Goal: Transaction & Acquisition: Obtain resource

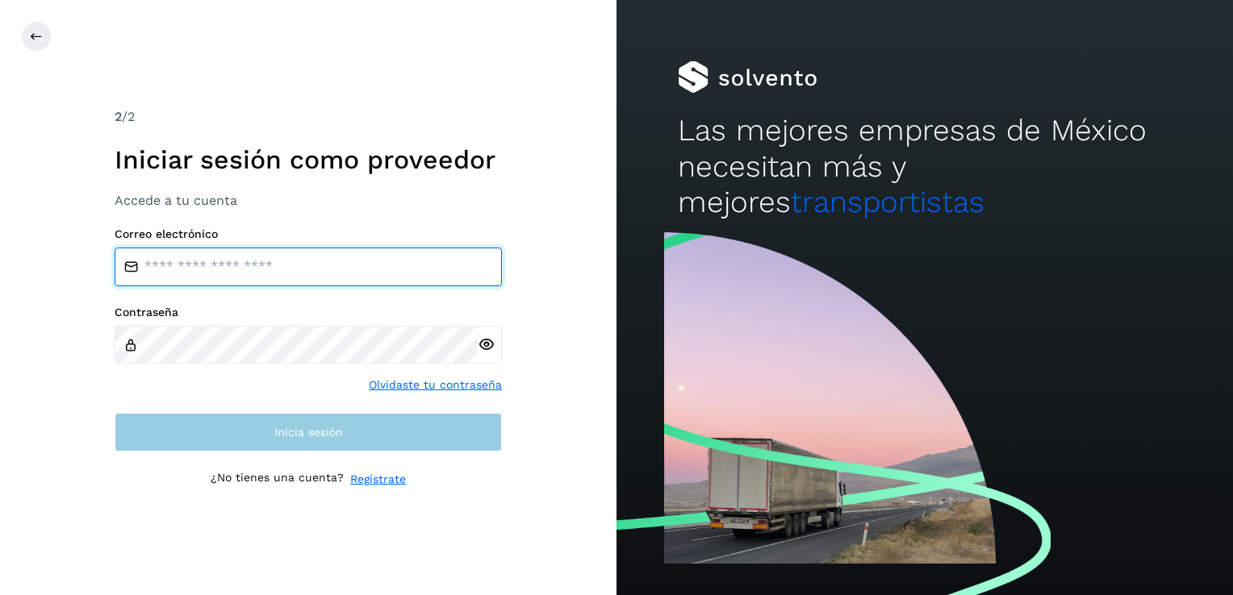
type input "**********"
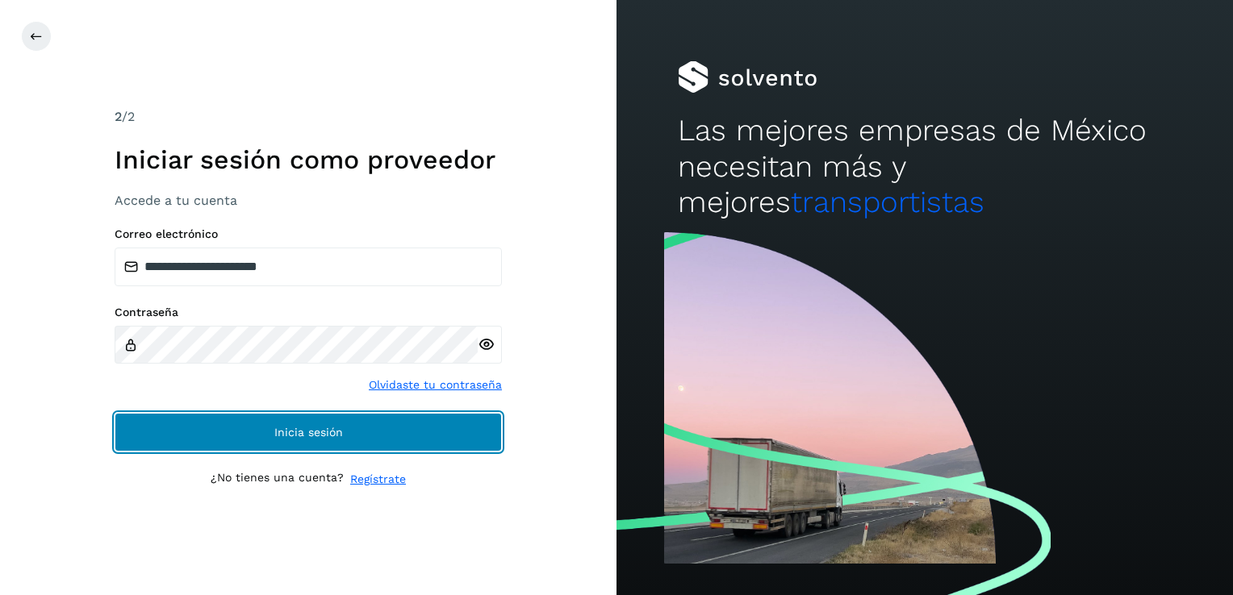
click at [207, 437] on button "Inicia sesión" at bounding box center [308, 432] width 387 height 39
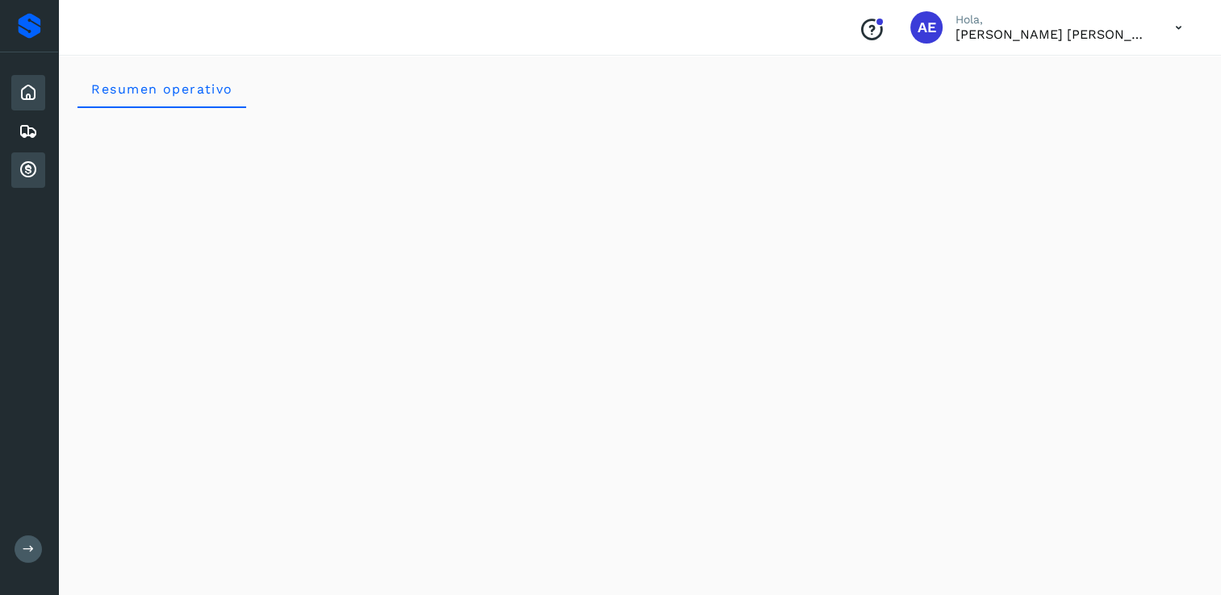
click at [24, 171] on icon at bounding box center [28, 170] width 19 height 19
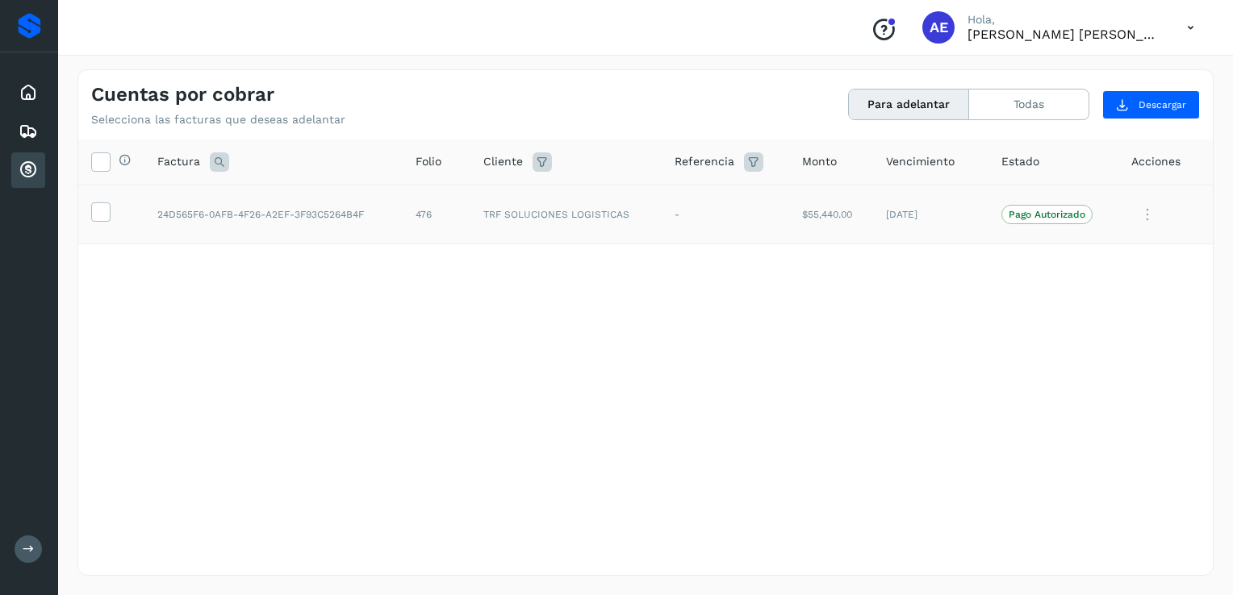
click at [156, 231] on td "24D565F6-0AFB-4F26-A2EF-3F93C5264B4F" at bounding box center [273, 215] width 258 height 60
click at [102, 215] on icon at bounding box center [100, 210] width 17 height 17
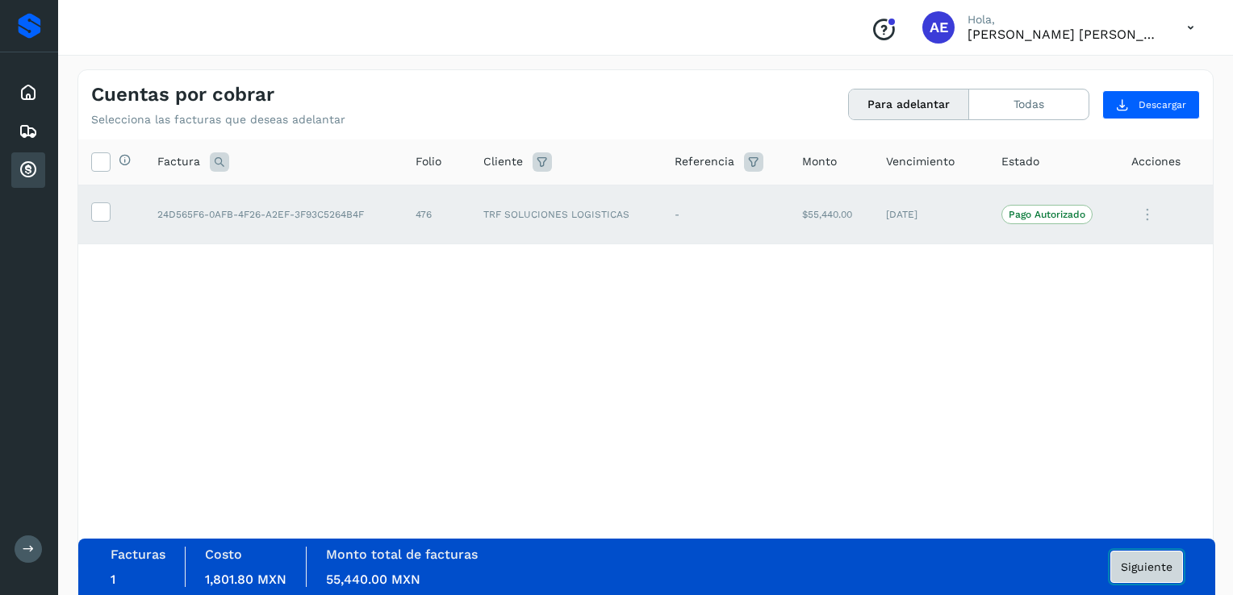
click at [1151, 569] on span "Siguiente" at bounding box center [1146, 566] width 52 height 11
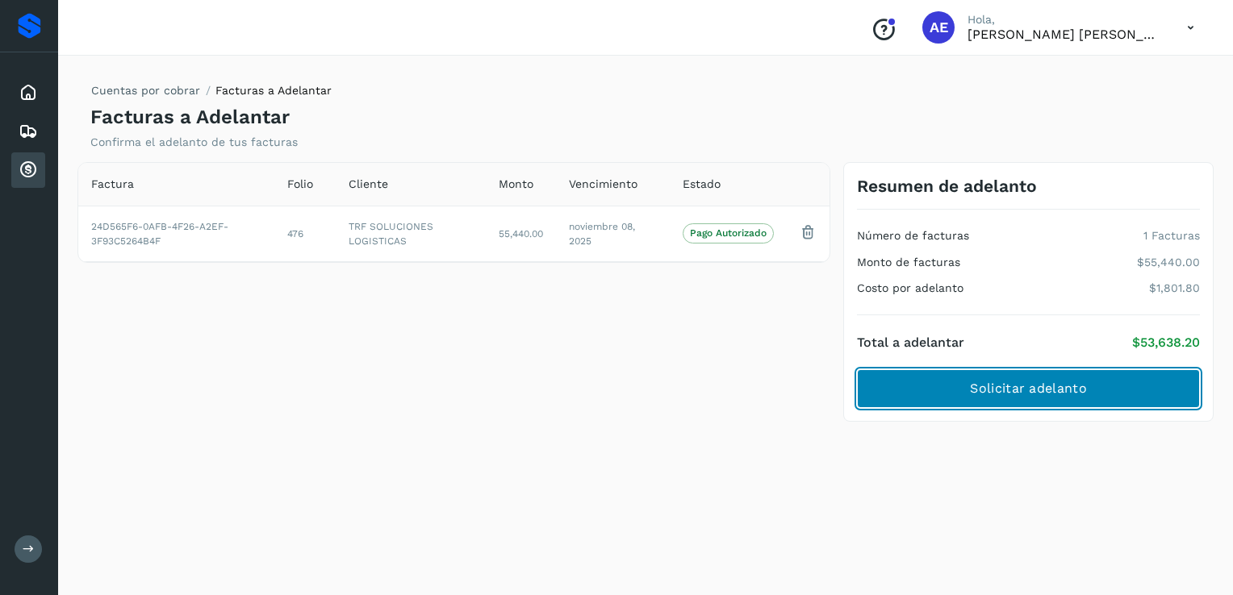
click at [1064, 398] on button "Solicitar adelanto" at bounding box center [1028, 388] width 343 height 39
